Goal: Contribute content: Add original content to the website for others to see

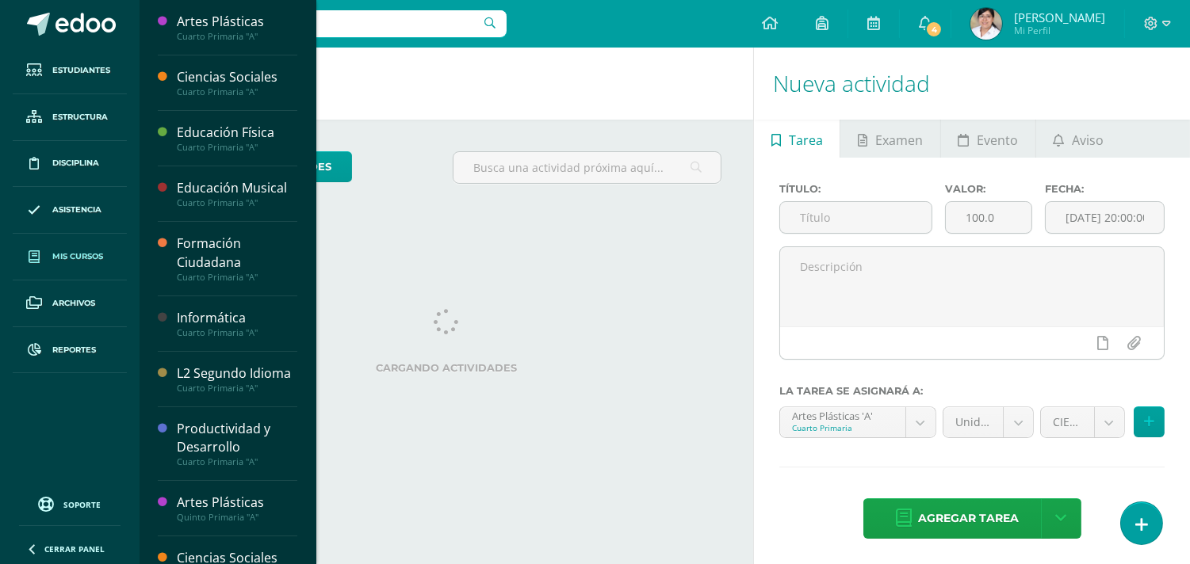
click at [90, 258] on span "Mis cursos" at bounding box center [77, 256] width 51 height 13
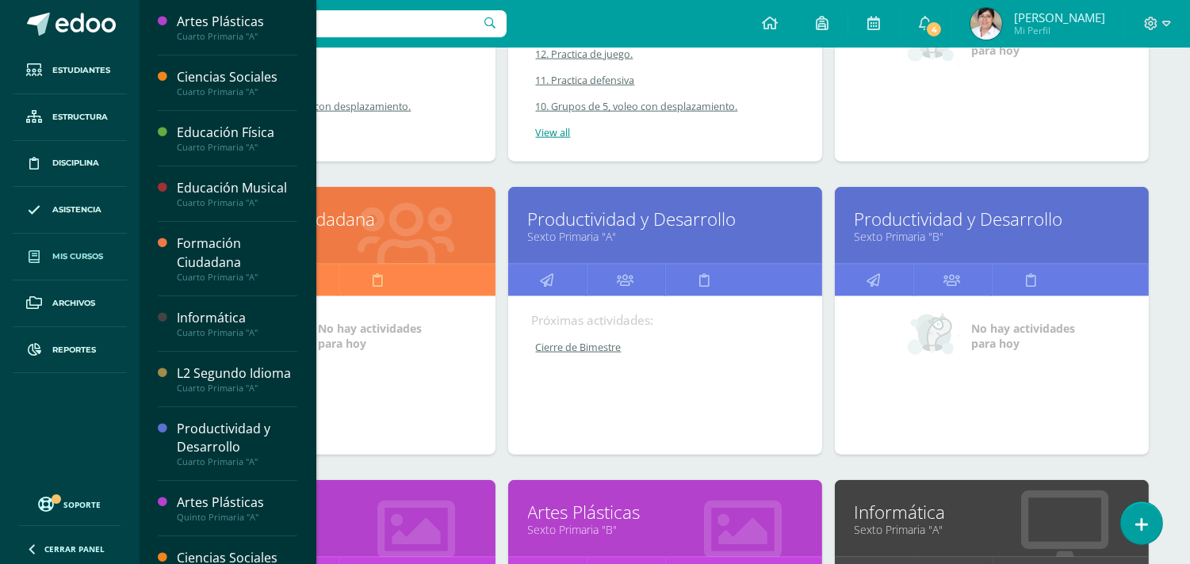
scroll to position [3461, 0]
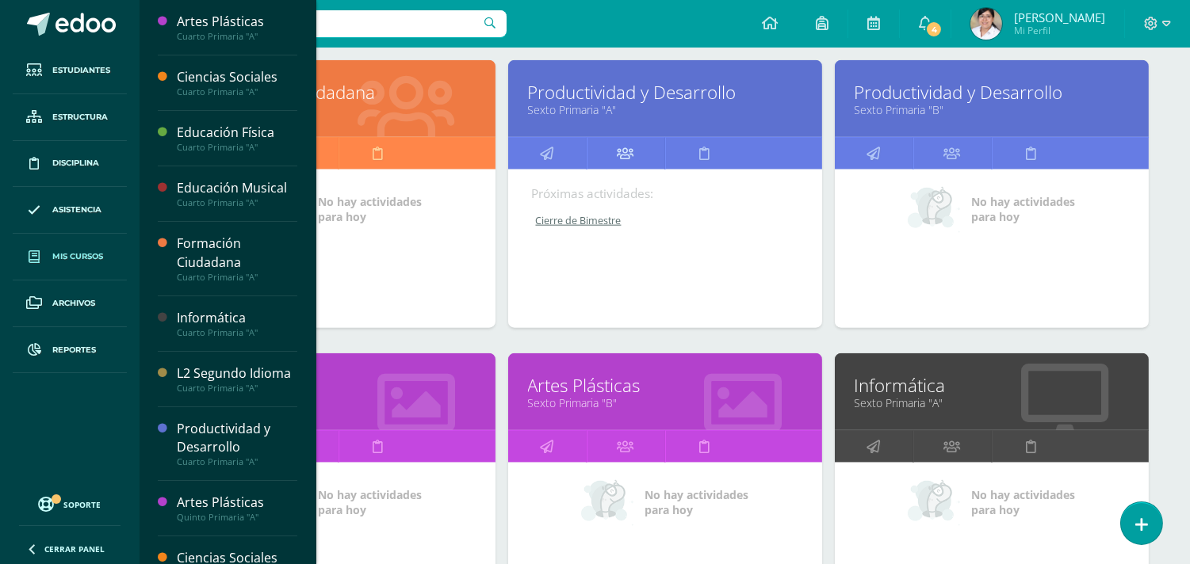
click at [627, 155] on icon at bounding box center [625, 153] width 17 height 31
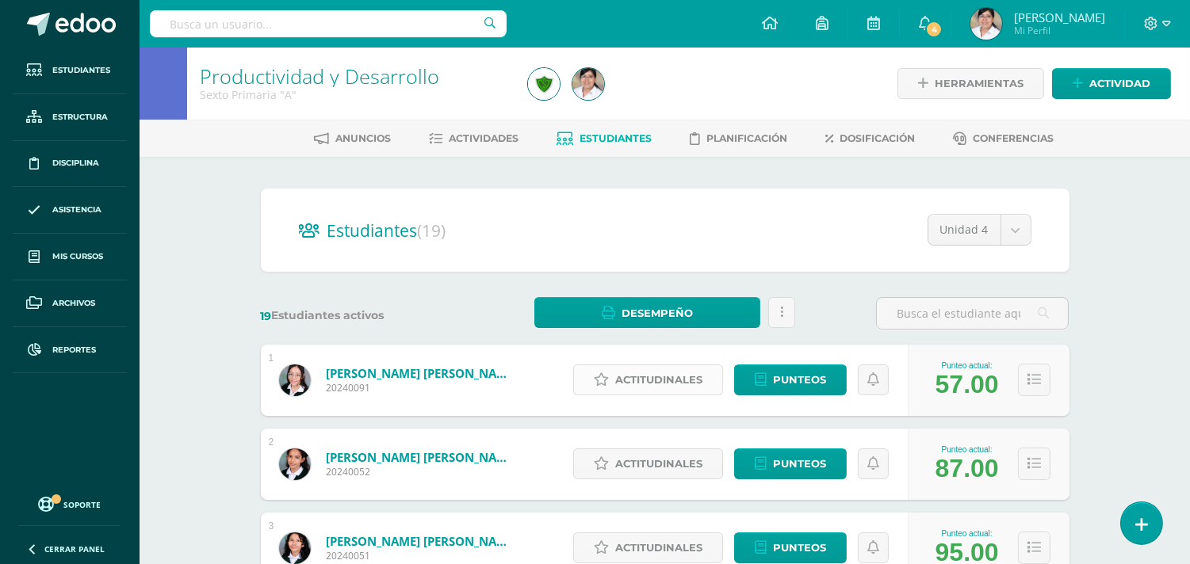
click at [648, 374] on span "Actitudinales" at bounding box center [658, 379] width 87 height 29
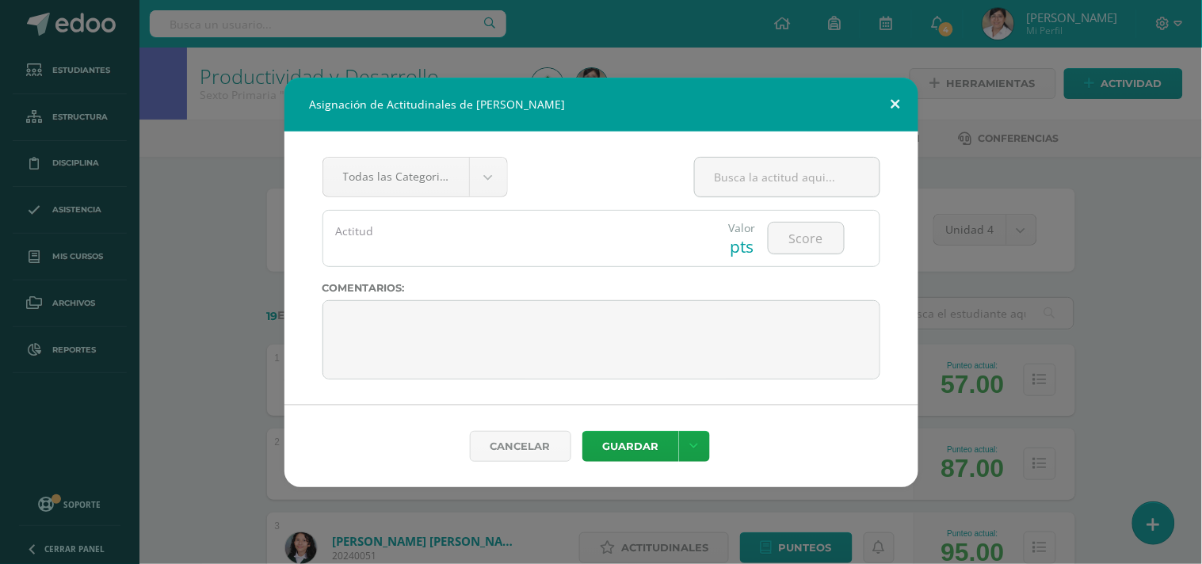
click at [891, 104] on button at bounding box center [895, 105] width 45 height 54
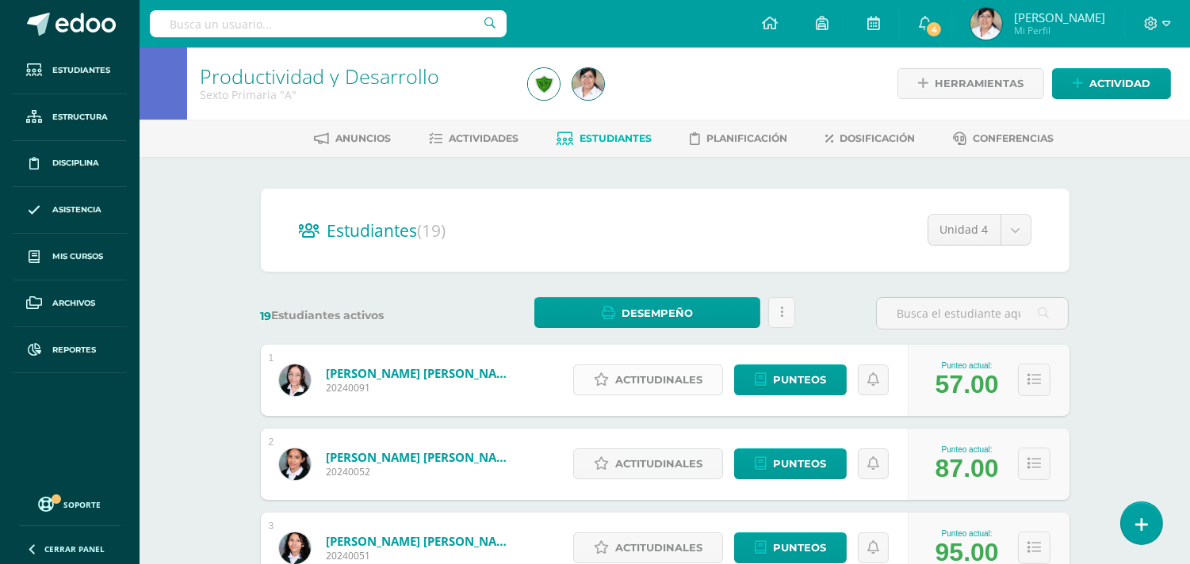
click at [652, 384] on span "Actitudinales" at bounding box center [658, 379] width 87 height 29
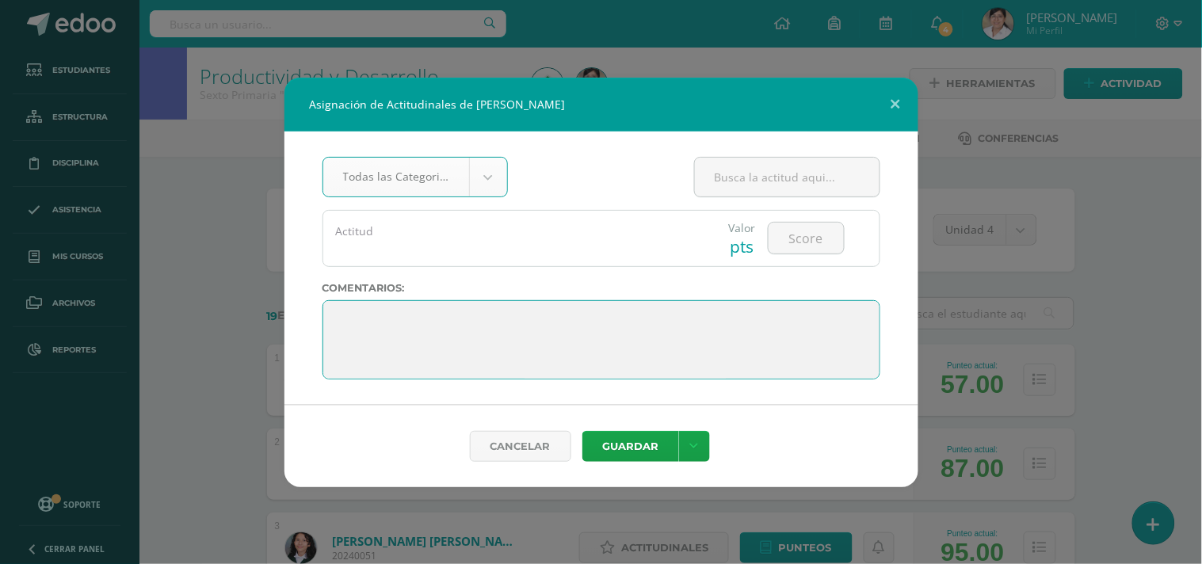
click at [495, 312] on textarea at bounding box center [602, 339] width 558 height 79
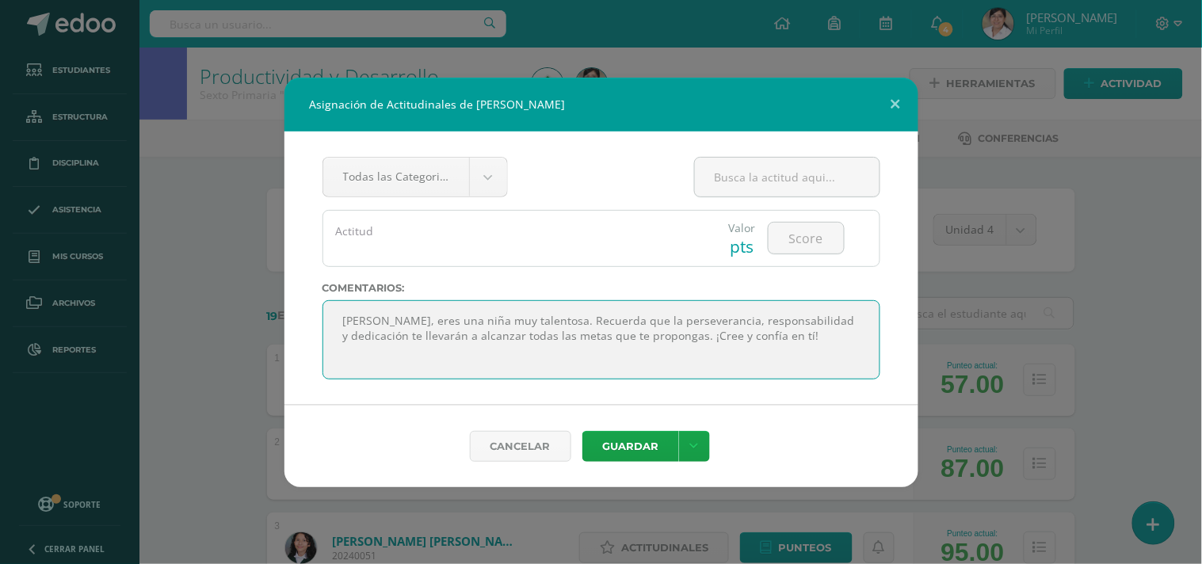
drag, startPoint x: 486, startPoint y: 365, endPoint x: 399, endPoint y: 320, distance: 97.1
click at [399, 320] on textarea at bounding box center [602, 339] width 558 height 79
click at [430, 347] on textarea at bounding box center [602, 339] width 558 height 79
drag, startPoint x: 428, startPoint y: 350, endPoint x: 369, endPoint y: 315, distance: 68.6
click at [369, 315] on textarea at bounding box center [602, 339] width 558 height 79
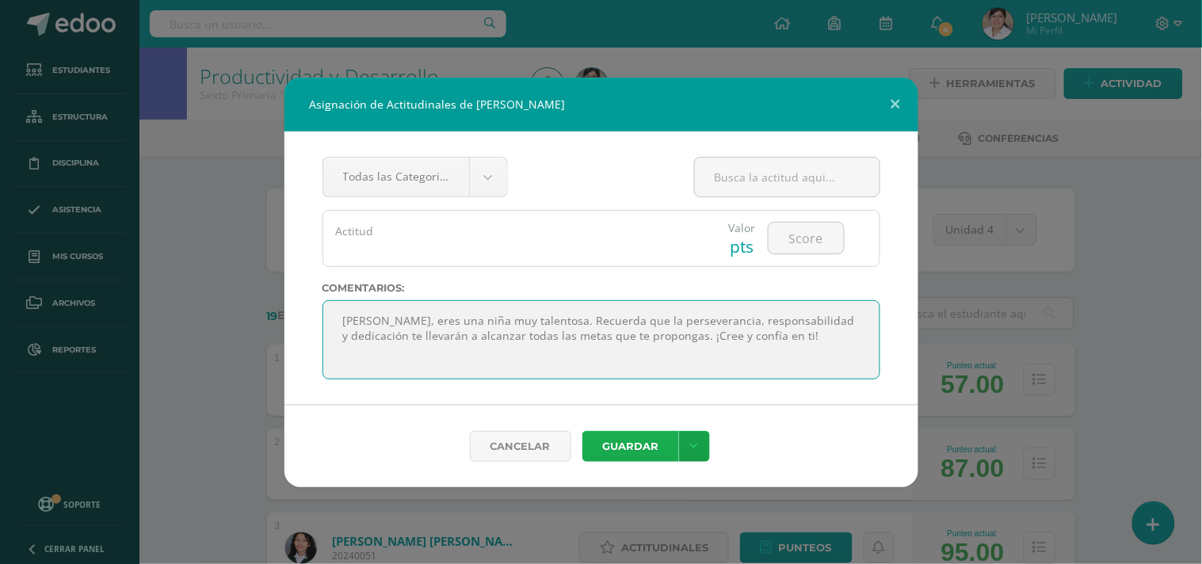
type textarea "[PERSON_NAME], eres una niña muy talentosa. Recuerda que la perseverancia, resp…"
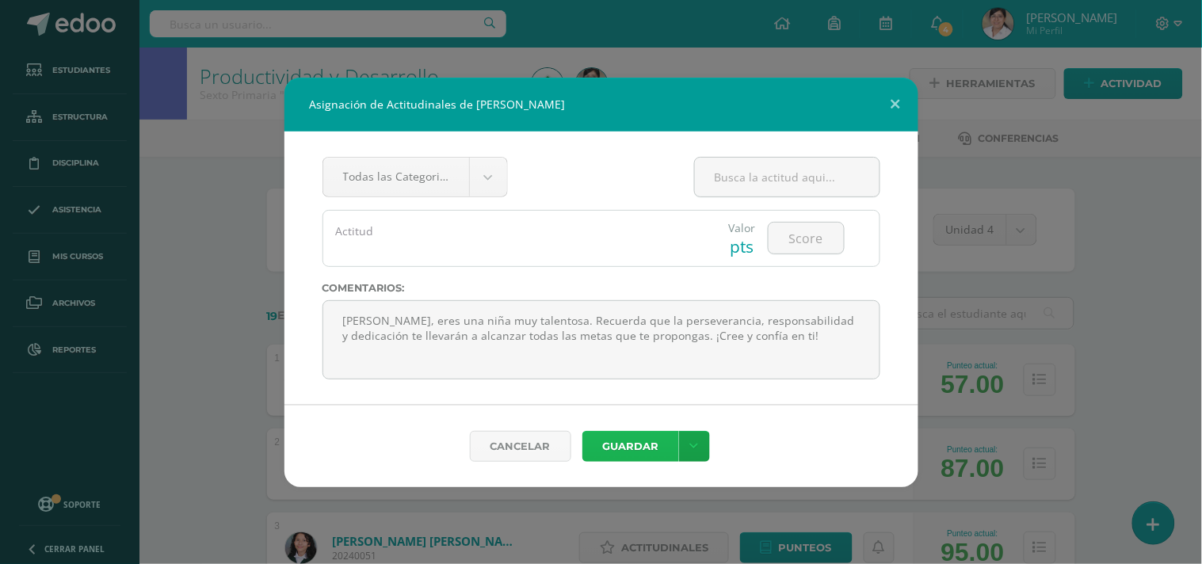
click at [646, 452] on button "Guardar" at bounding box center [631, 446] width 97 height 31
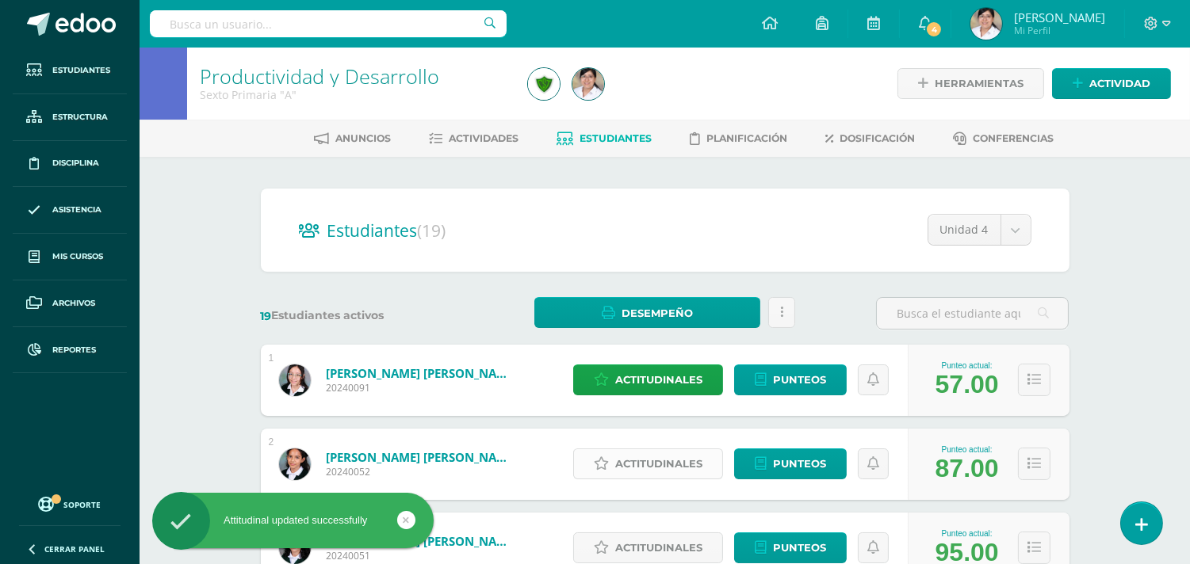
click at [648, 465] on span "Actitudinales" at bounding box center [658, 463] width 87 height 29
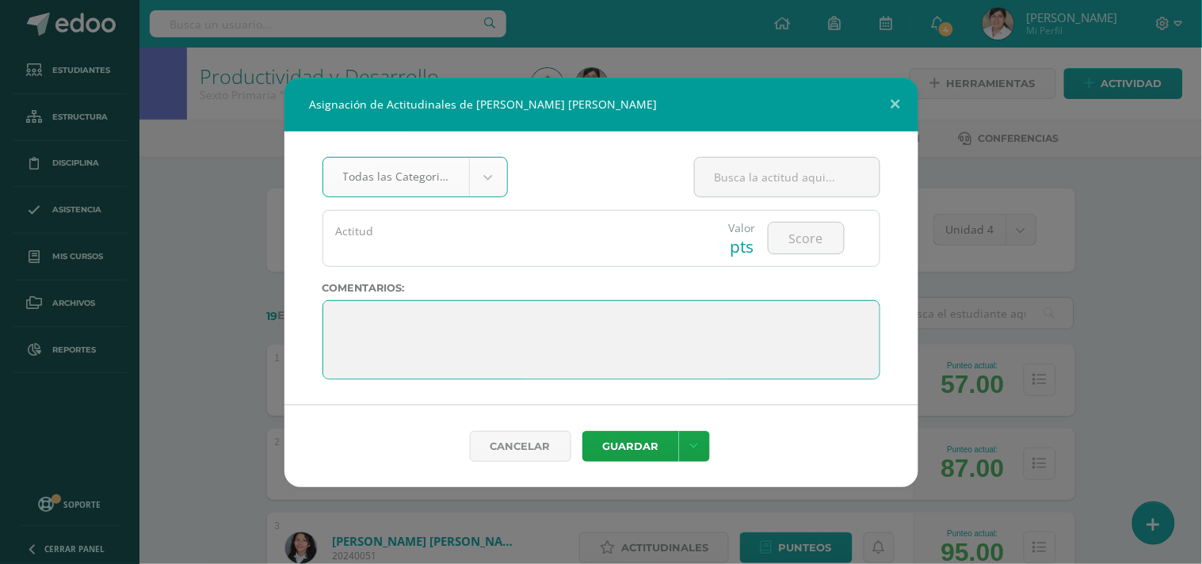
click at [577, 359] on textarea at bounding box center [602, 339] width 558 height 79
click at [527, 304] on textarea at bounding box center [602, 339] width 558 height 79
type textarea "}"
paste textarea "[PERSON_NAME], eres una niña muy talentosa. Recuerda que la perseverancia, resp…"
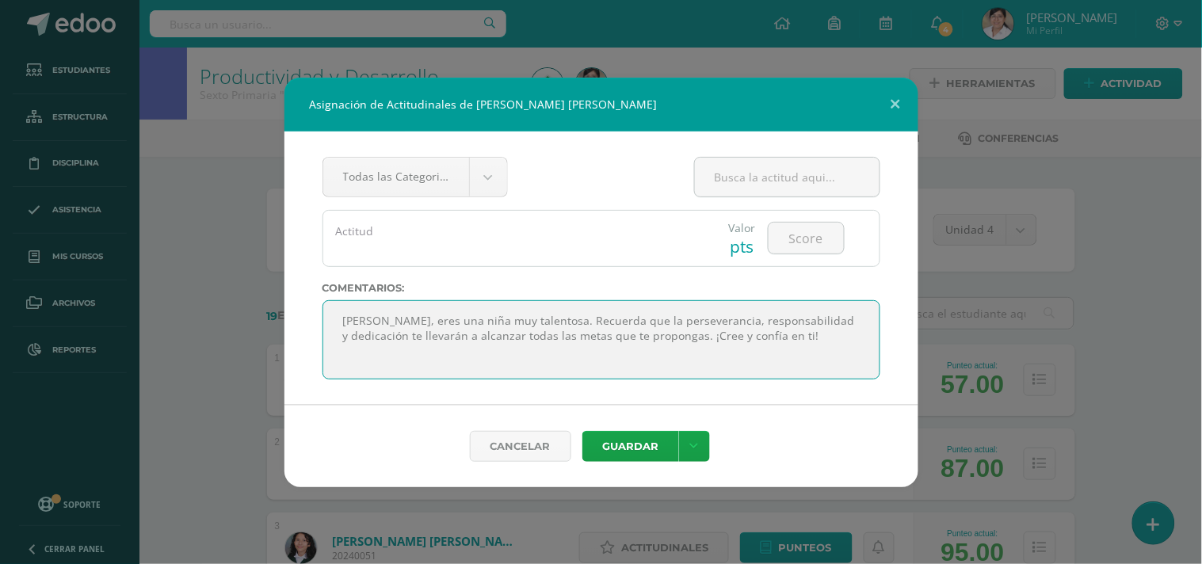
click at [415, 319] on textarea at bounding box center [602, 339] width 558 height 79
click at [566, 318] on textarea at bounding box center [602, 339] width 558 height 79
drag, startPoint x: 493, startPoint y: 327, endPoint x: 426, endPoint y: 319, distance: 67.8
click at [426, 319] on textarea at bounding box center [602, 339] width 558 height 79
drag, startPoint x: 416, startPoint y: 322, endPoint x: 519, endPoint y: 338, distance: 104.3
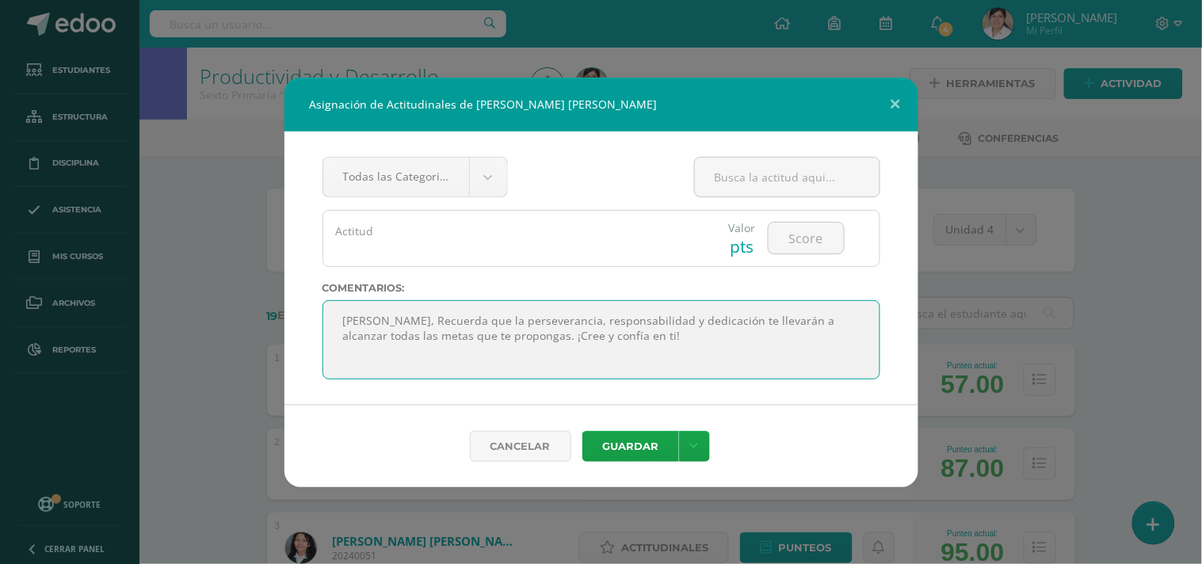
click at [519, 338] on textarea at bounding box center [602, 339] width 558 height 79
type textarea "[PERSON_NAME], confía en tu esfuerzo, estás abriendo puertas que aún no ves. ¡C…"
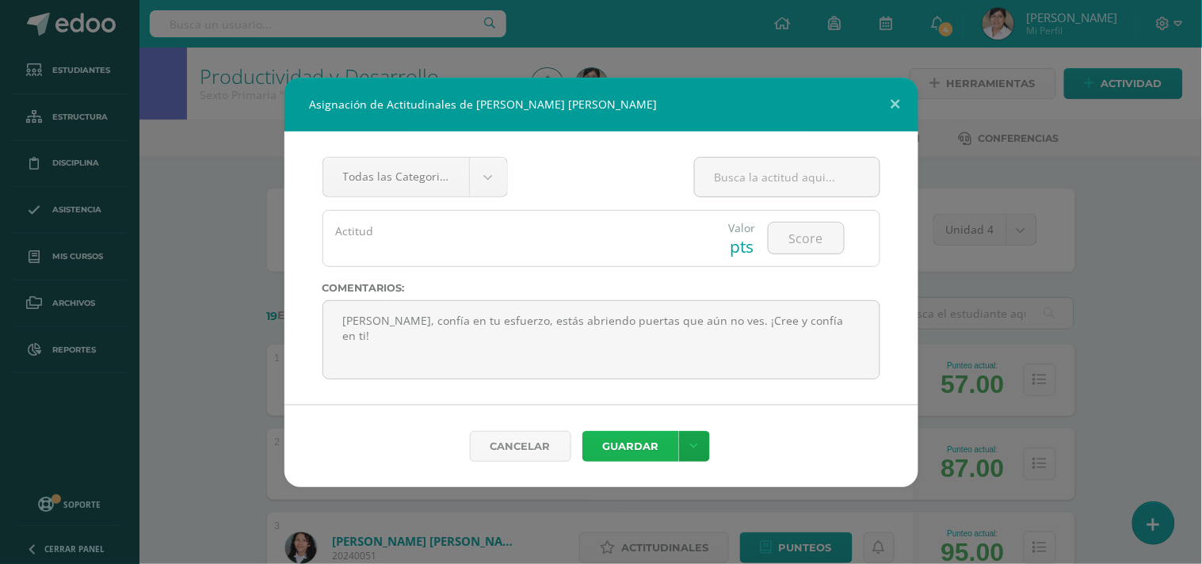
click at [653, 445] on button "Guardar" at bounding box center [631, 446] width 97 height 31
